Goal: Use online tool/utility: Utilize a website feature to perform a specific function

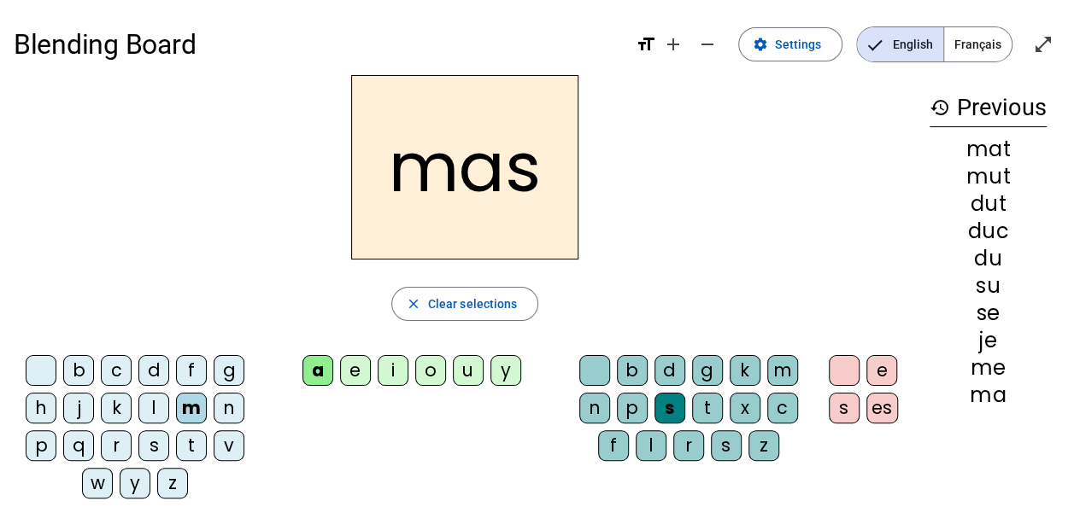
click at [155, 445] on div "s" at bounding box center [153, 445] width 31 height 31
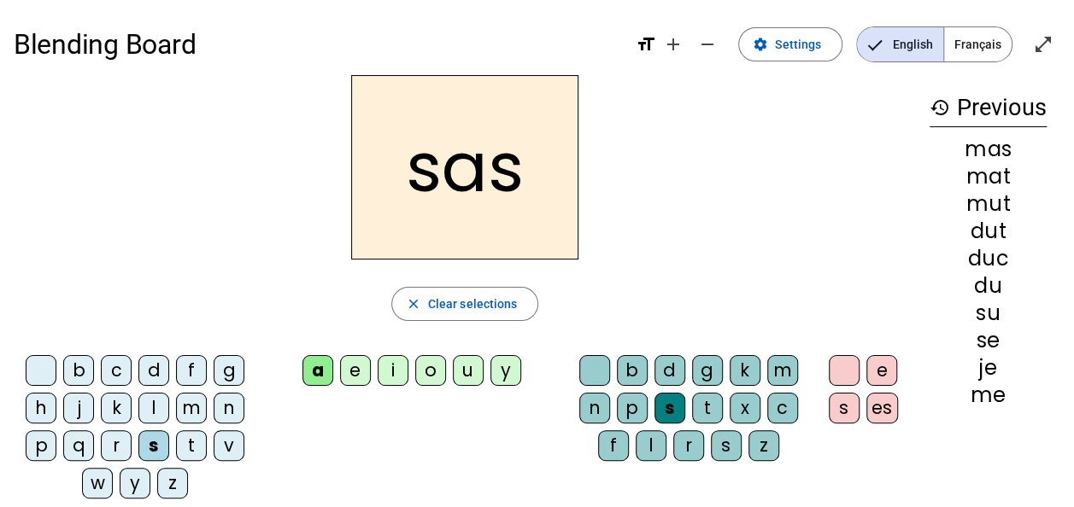
click at [393, 380] on div "i" at bounding box center [393, 370] width 31 height 31
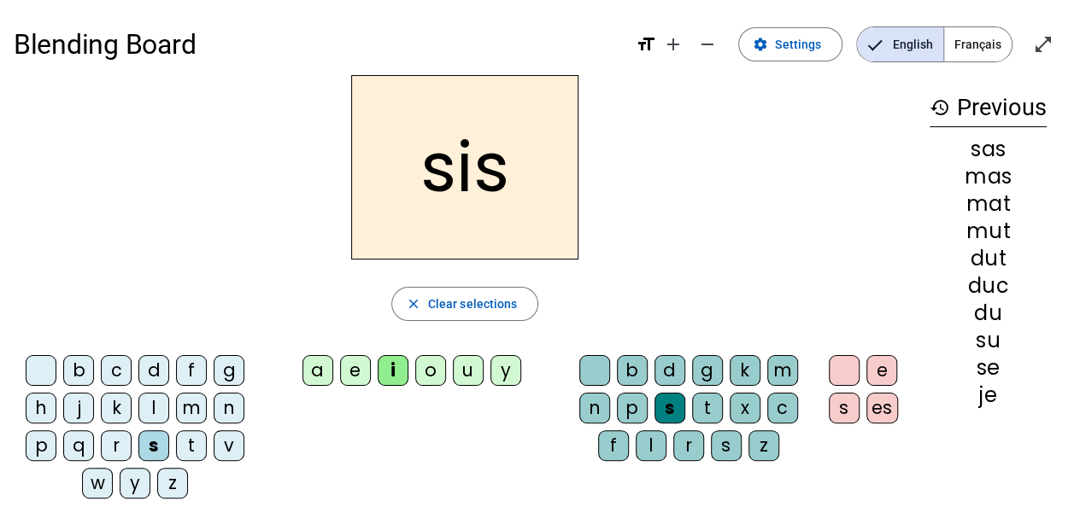
click at [647, 437] on div "l" at bounding box center [650, 445] width 31 height 31
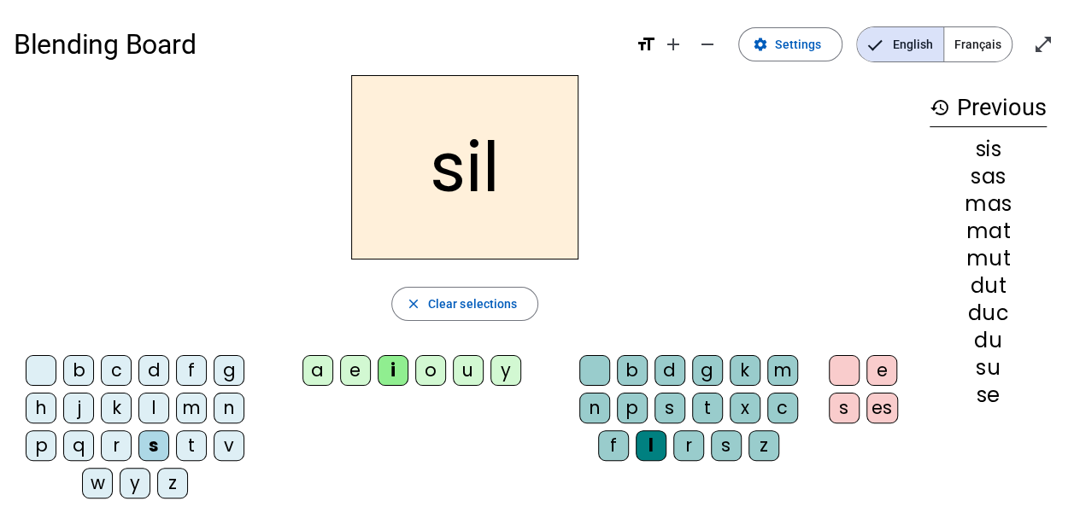
click at [601, 366] on div at bounding box center [594, 370] width 31 height 31
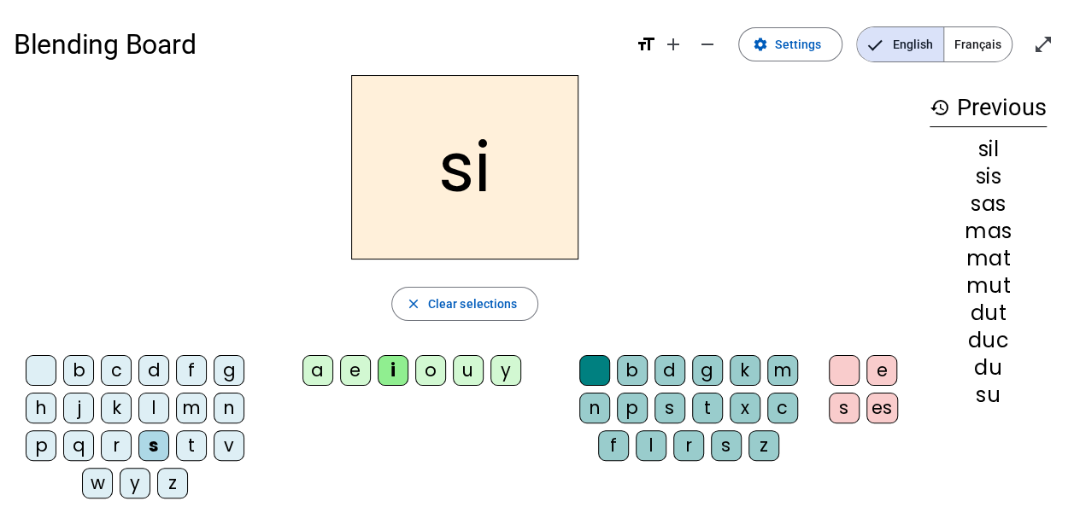
click at [314, 371] on div "a" at bounding box center [317, 370] width 31 height 31
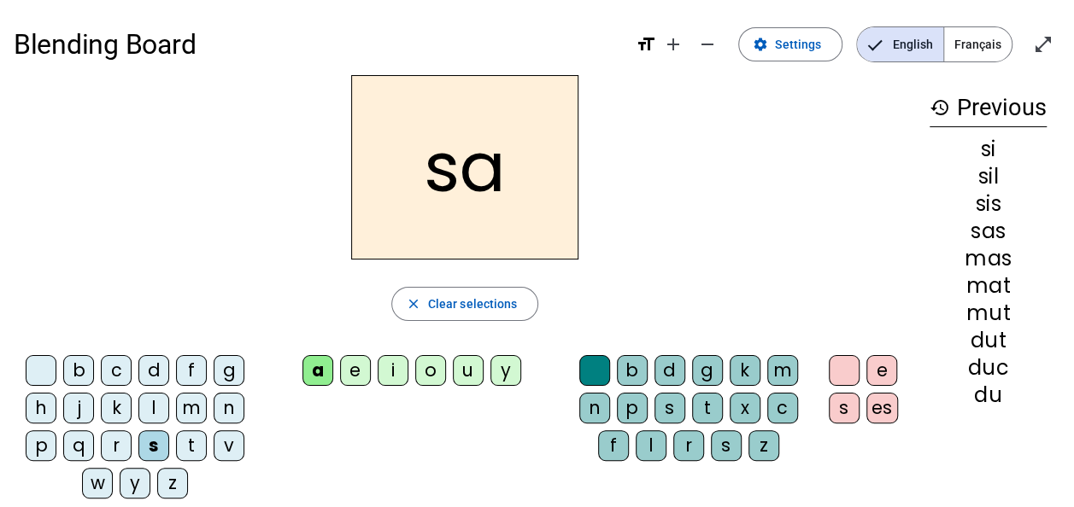
click at [460, 376] on div "u" at bounding box center [468, 370] width 31 height 31
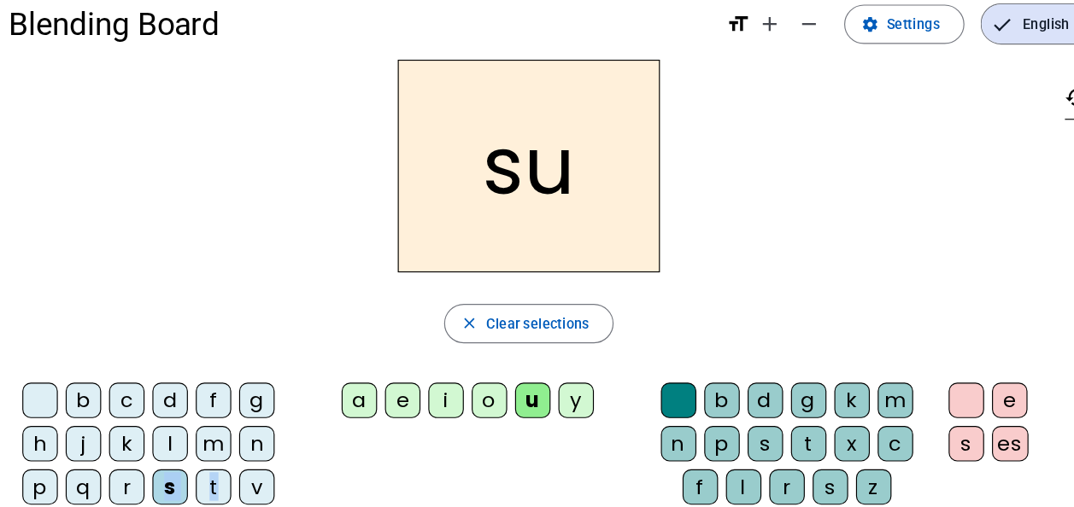
drag, startPoint x: 143, startPoint y: 440, endPoint x: 194, endPoint y: 445, distance: 50.7
click at [194, 445] on div "b c d f g h j k l m n p q r s t v w y z" at bounding box center [138, 430] width 237 height 150
click at [194, 445] on div "t" at bounding box center [191, 445] width 31 height 31
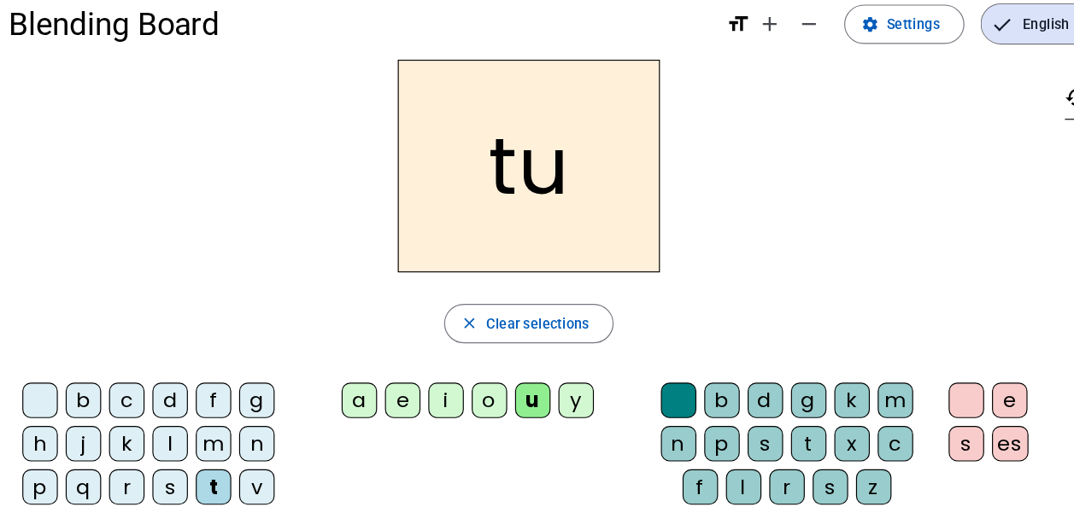
click at [148, 373] on div "d" at bounding box center [153, 370] width 31 height 31
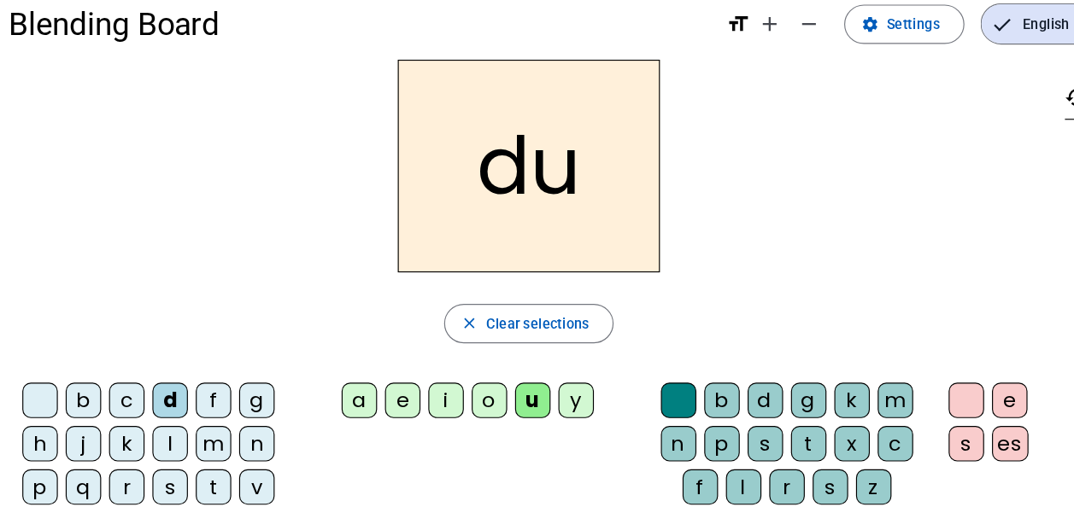
click at [83, 372] on div "b" at bounding box center [78, 370] width 31 height 31
click at [147, 370] on div "d" at bounding box center [153, 370] width 31 height 31
click at [359, 360] on div "e" at bounding box center [355, 370] width 31 height 31
click at [189, 407] on div "m" at bounding box center [191, 408] width 31 height 31
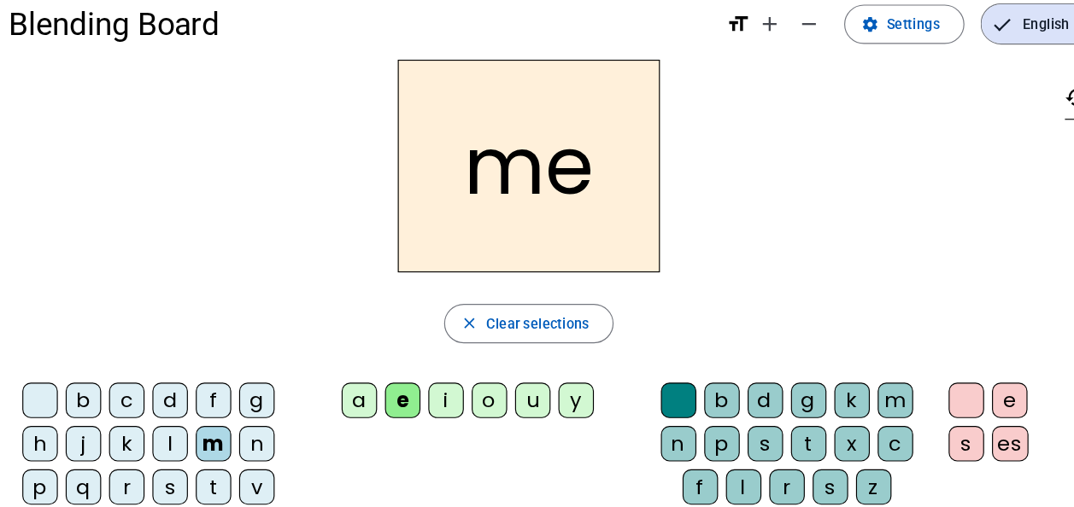
click at [192, 437] on div "t" at bounding box center [191, 445] width 31 height 31
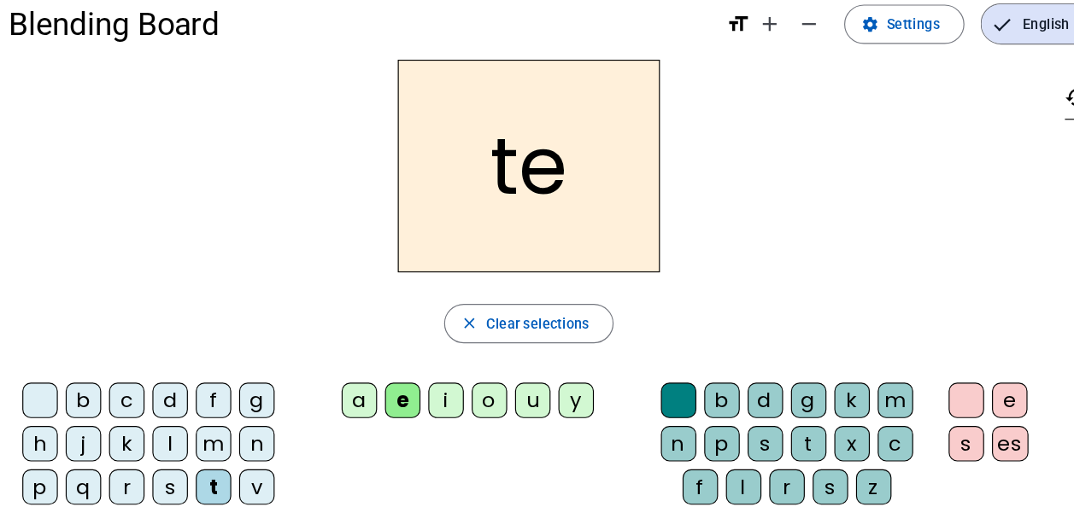
click at [87, 410] on div "j" at bounding box center [78, 408] width 31 height 31
click at [153, 407] on div "l" at bounding box center [153, 408] width 31 height 31
click at [726, 439] on div "s" at bounding box center [726, 445] width 31 height 31
